Goal: Task Accomplishment & Management: Manage account settings

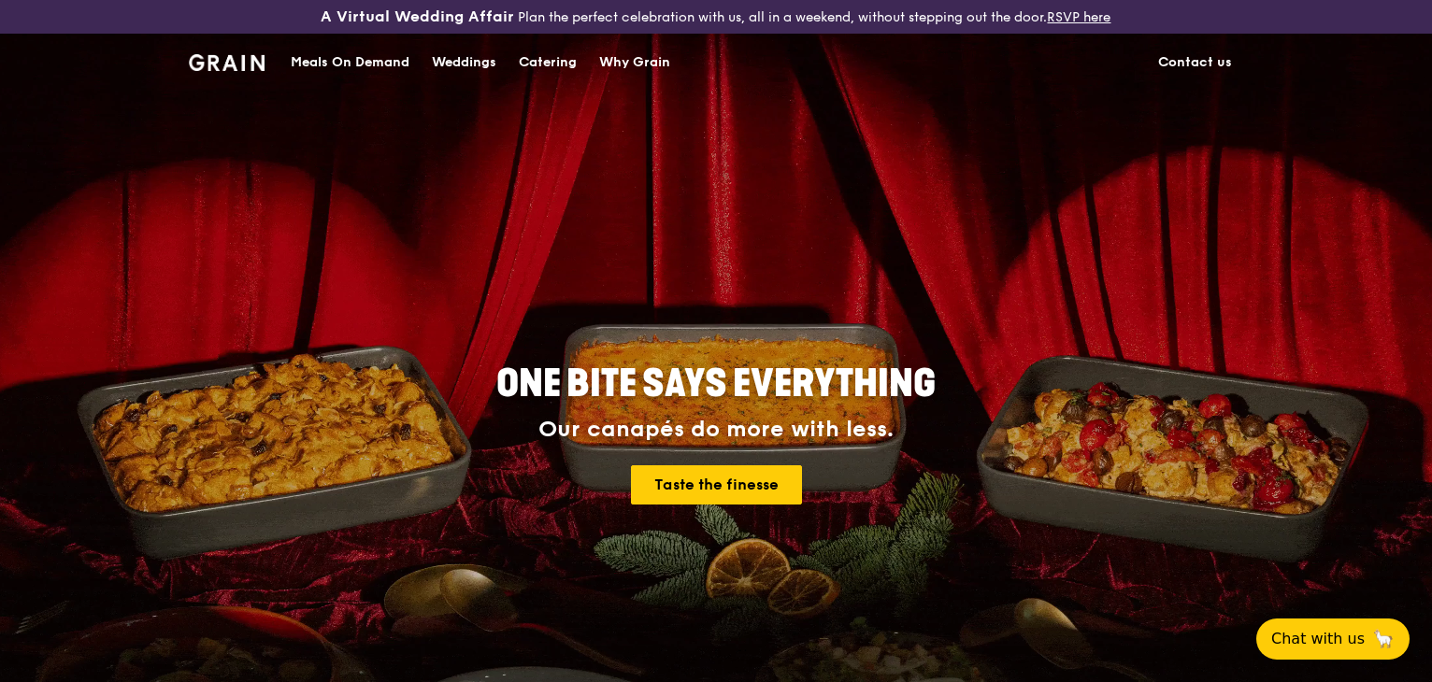
click at [194, 65] on img at bounding box center [227, 62] width 76 height 17
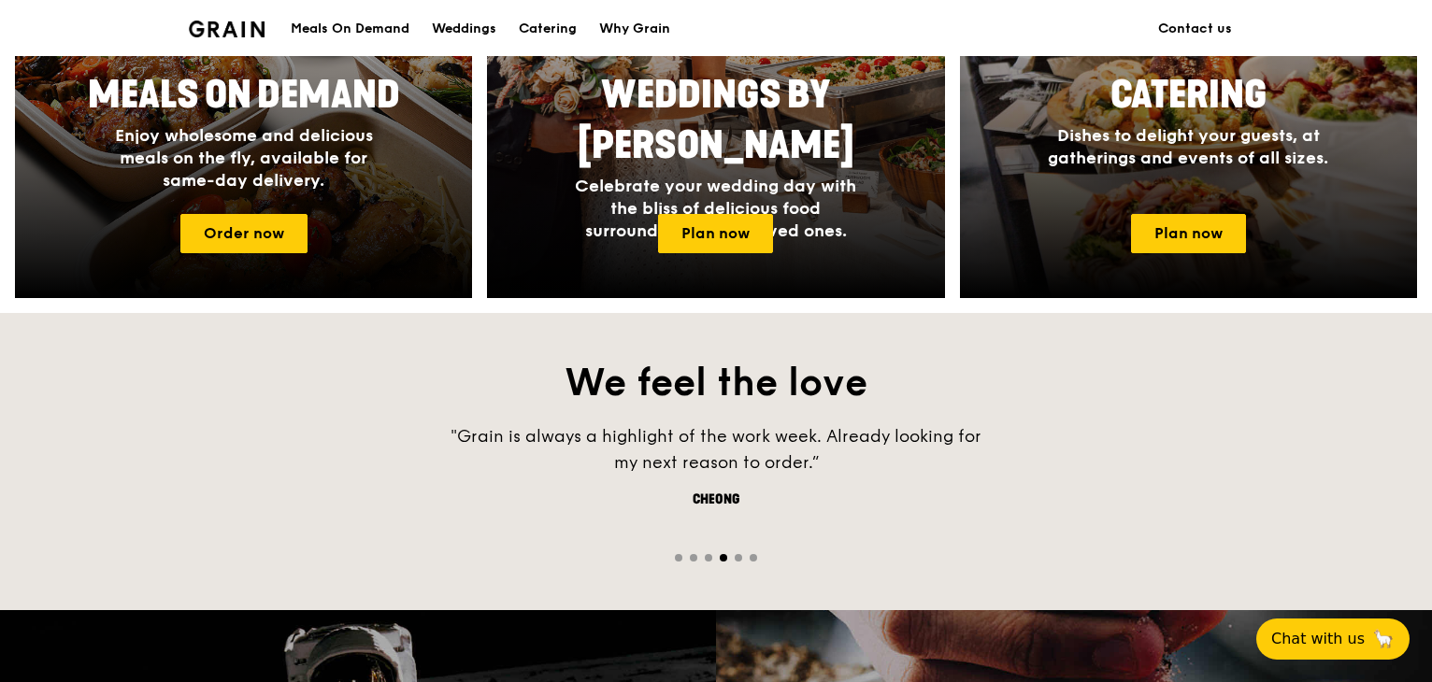
scroll to position [996, 0]
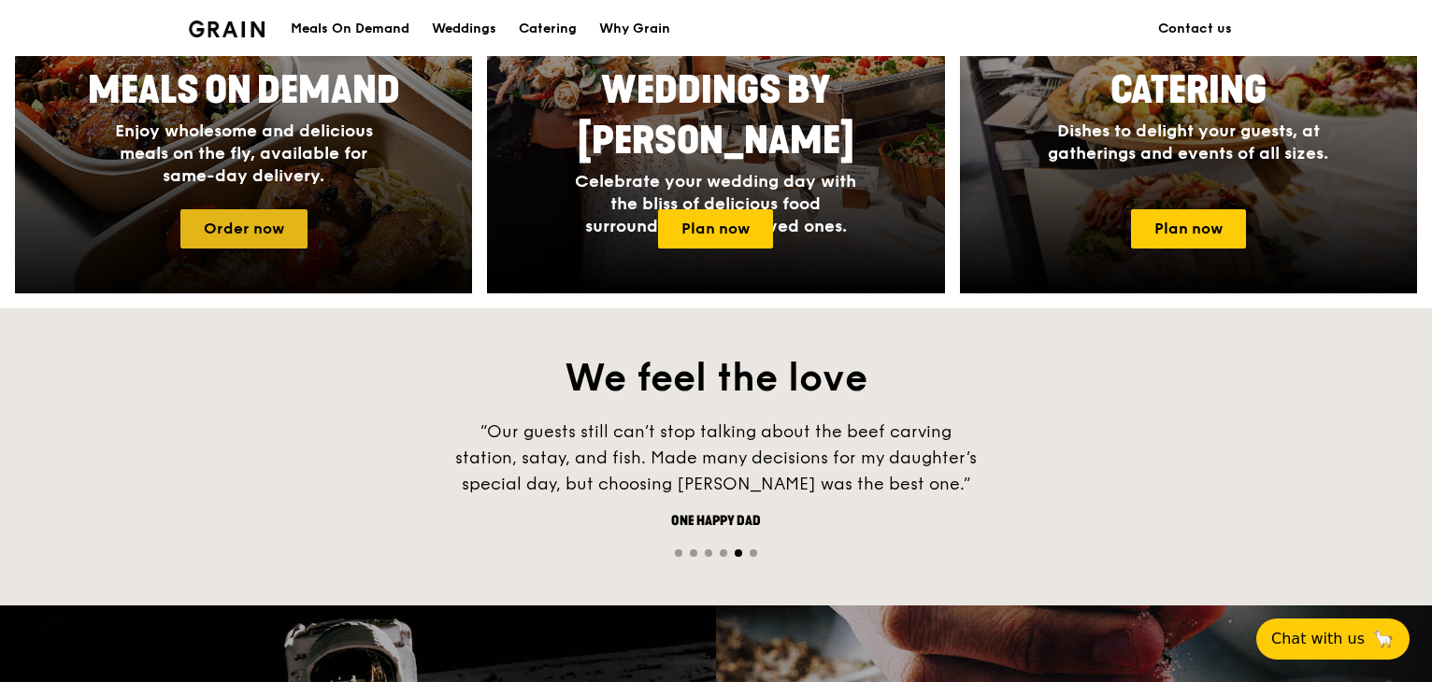
click at [278, 220] on link "Order now" at bounding box center [243, 228] width 127 height 39
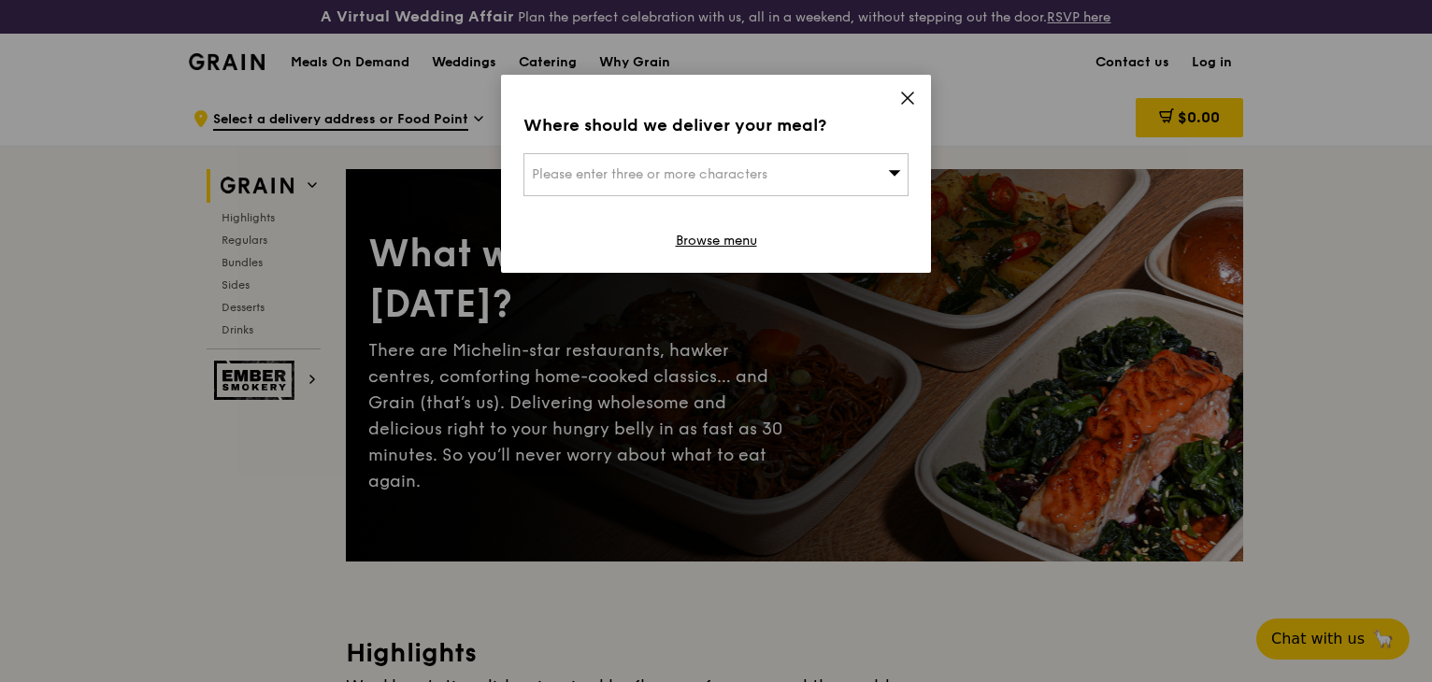
click at [897, 98] on div "Where should we deliver your meal? Please enter three or more characters Browse…" at bounding box center [716, 174] width 430 height 198
click at [908, 94] on icon at bounding box center [907, 98] width 17 height 17
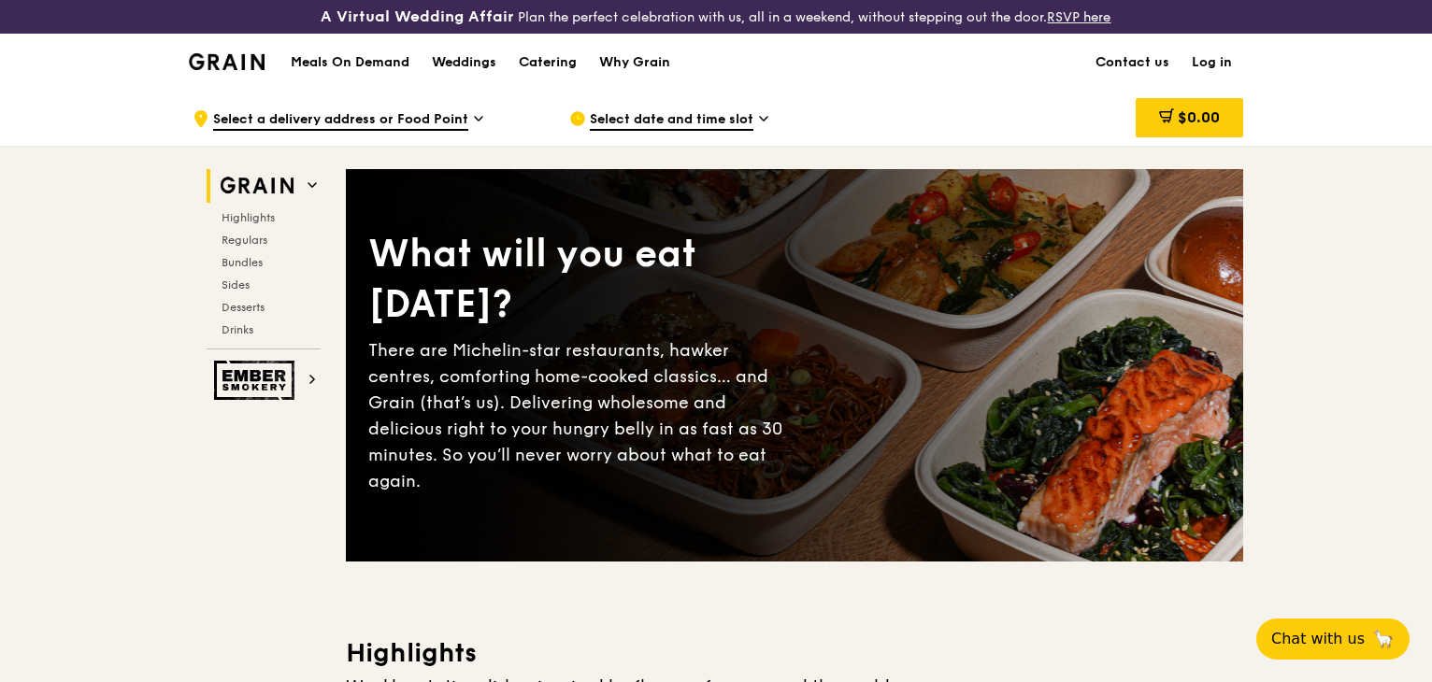
click at [1217, 61] on link "Log in" at bounding box center [1211, 63] width 63 height 56
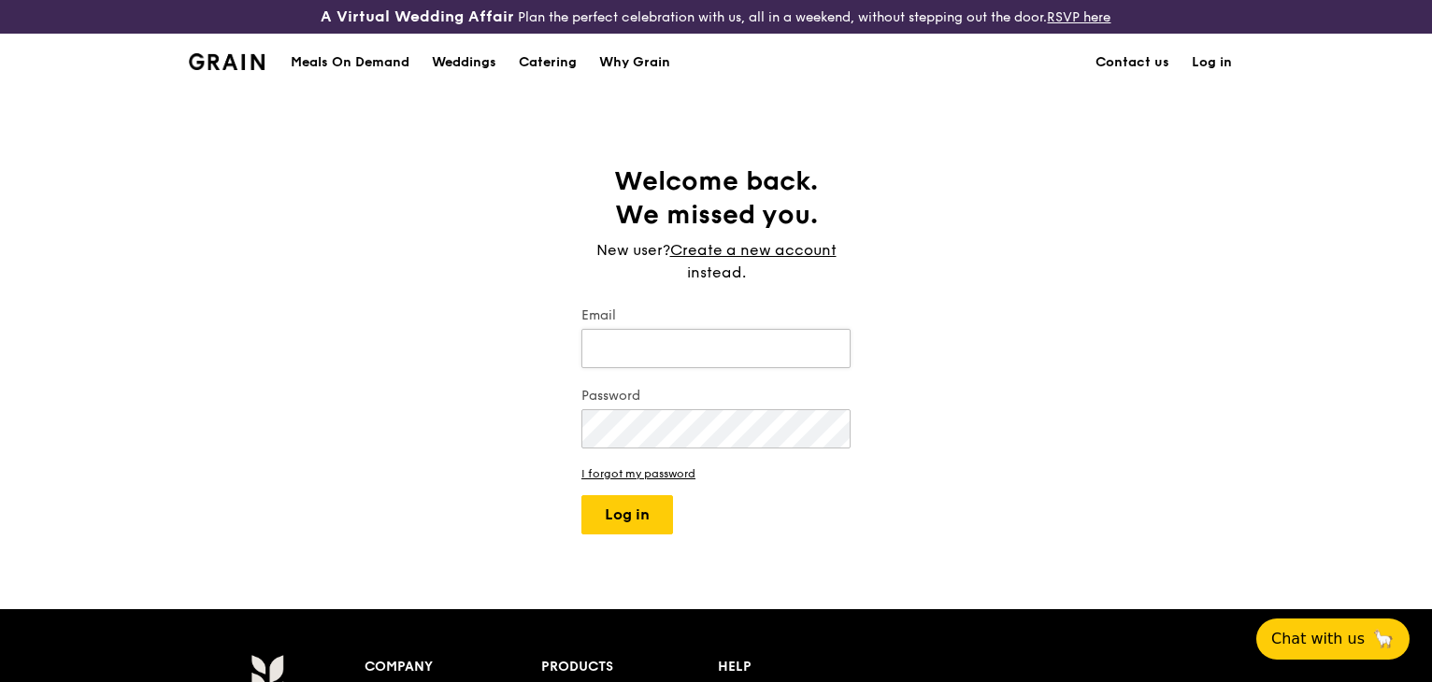
type input "[EMAIL_ADDRESS][DOMAIN_NAME]"
click at [627, 506] on button "Log in" at bounding box center [627, 514] width 92 height 39
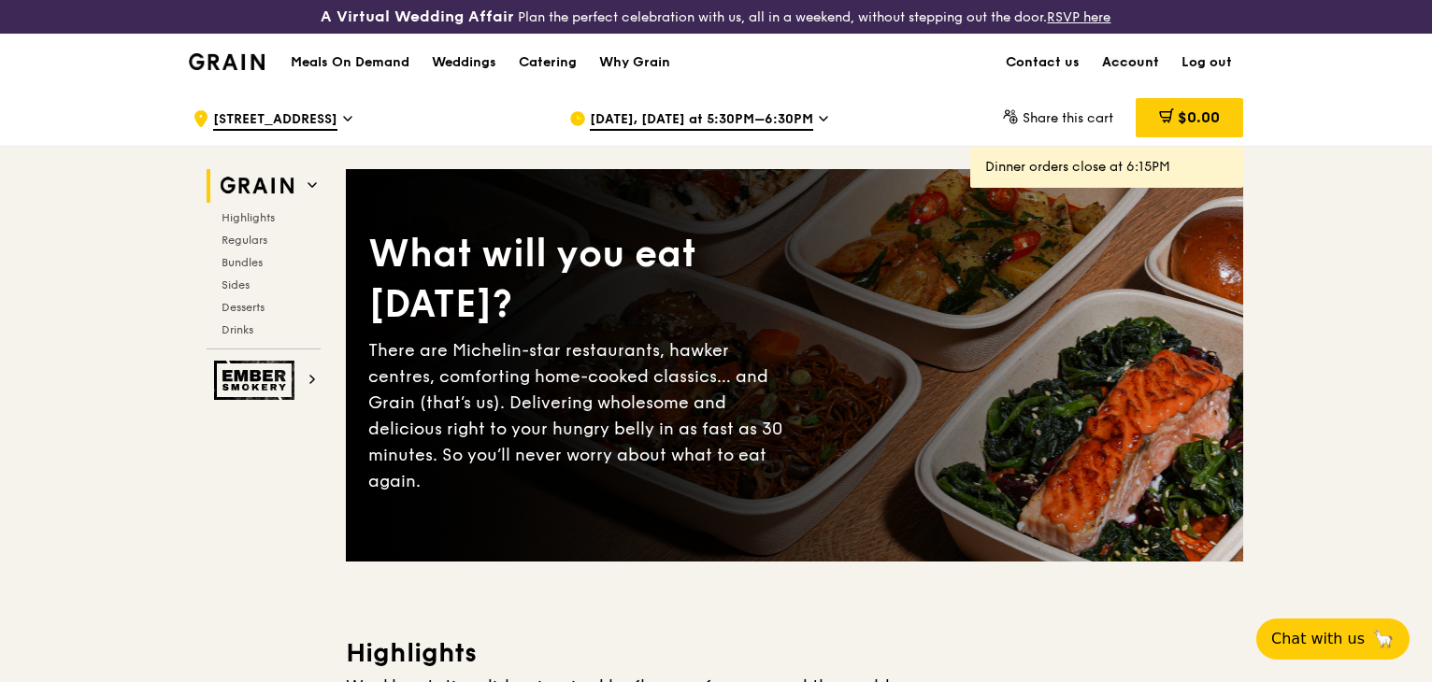
click at [1126, 67] on link "Account" at bounding box center [1130, 63] width 79 height 56
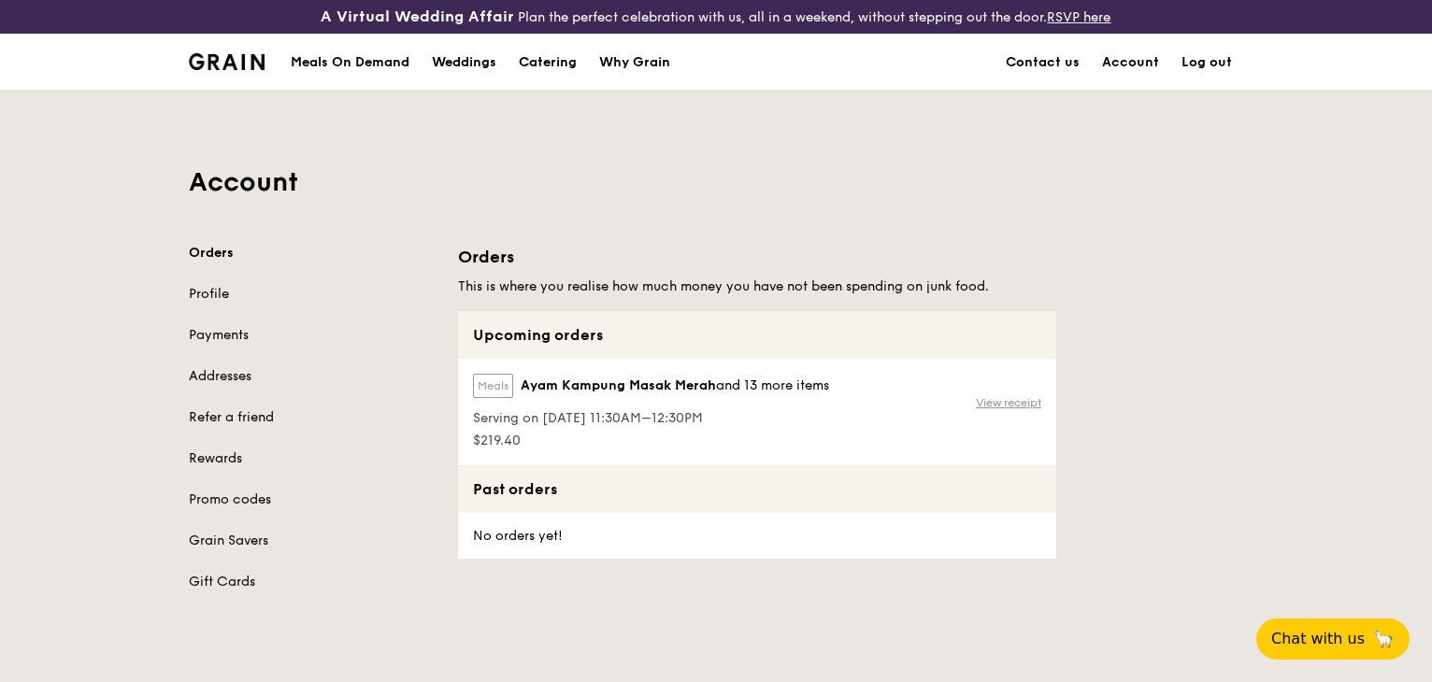
click at [995, 402] on link "View receipt" at bounding box center [1008, 402] width 65 height 15
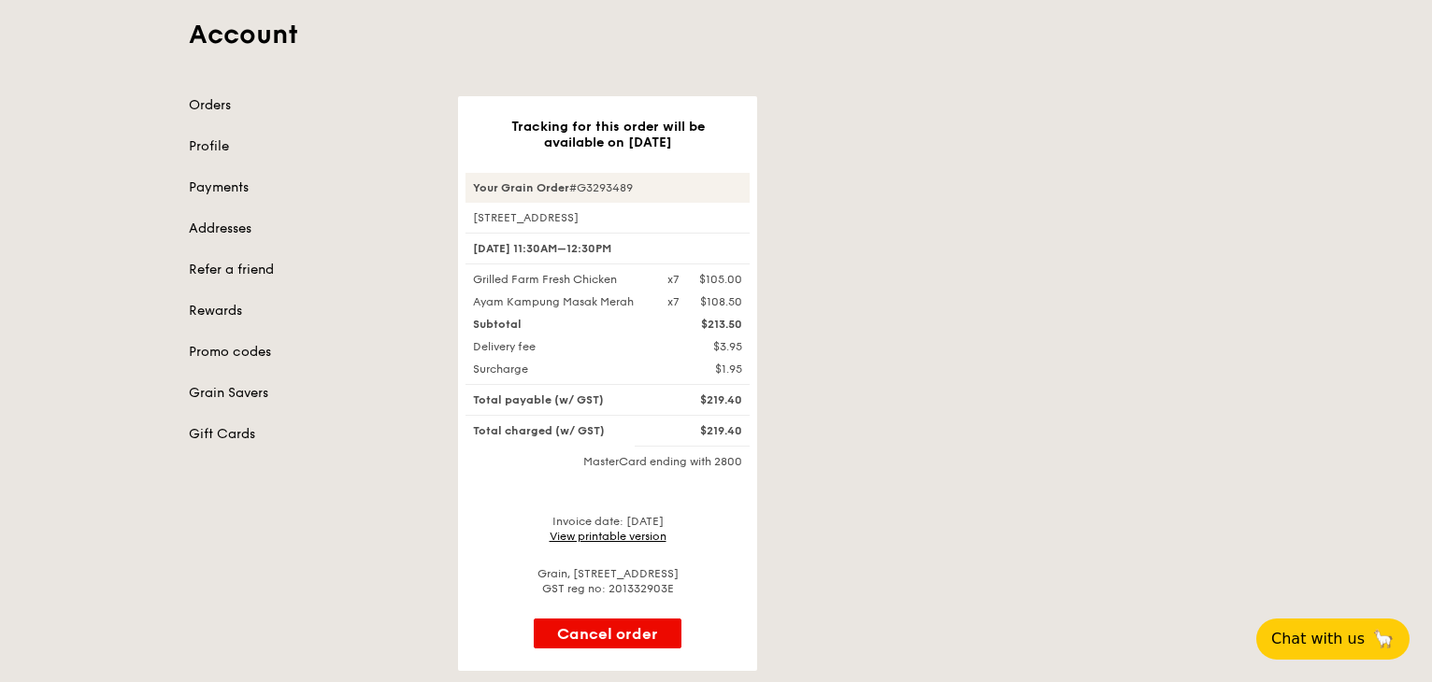
scroll to position [187, 0]
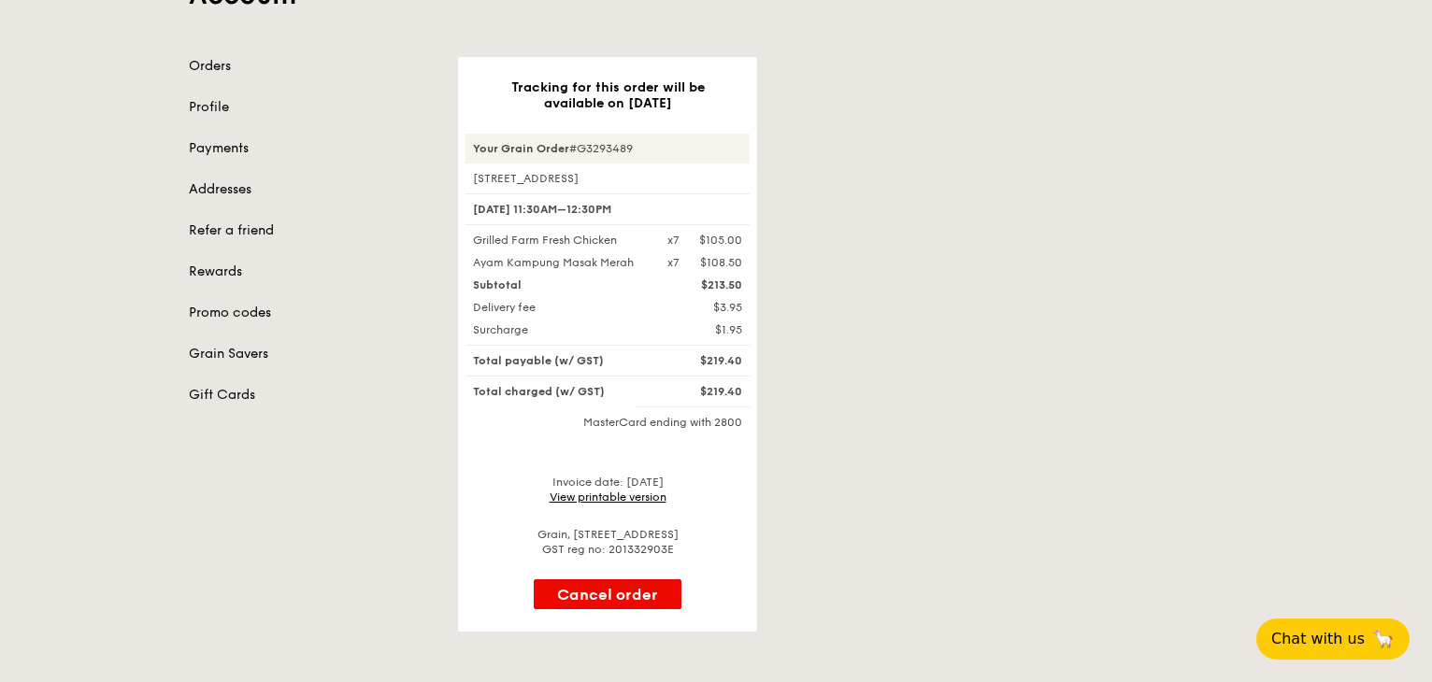
click at [615, 493] on link "View printable version" at bounding box center [608, 497] width 117 height 13
